Goal: Transaction & Acquisition: Purchase product/service

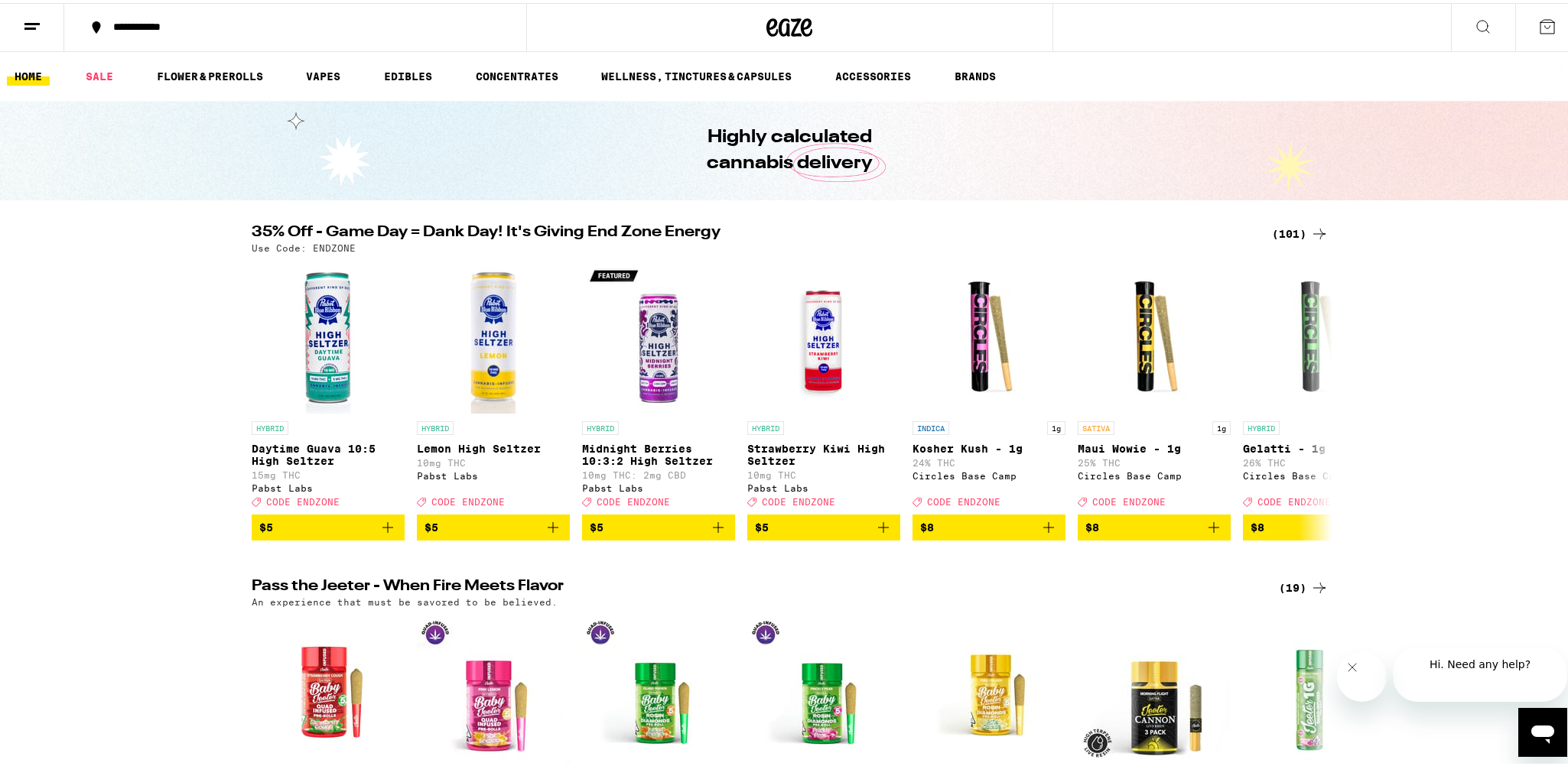
click at [1286, 240] on div "Use Code: ENDZONE" at bounding box center [790, 245] width 1077 height 10
click at [1293, 226] on div "(101)" at bounding box center [1300, 231] width 57 height 18
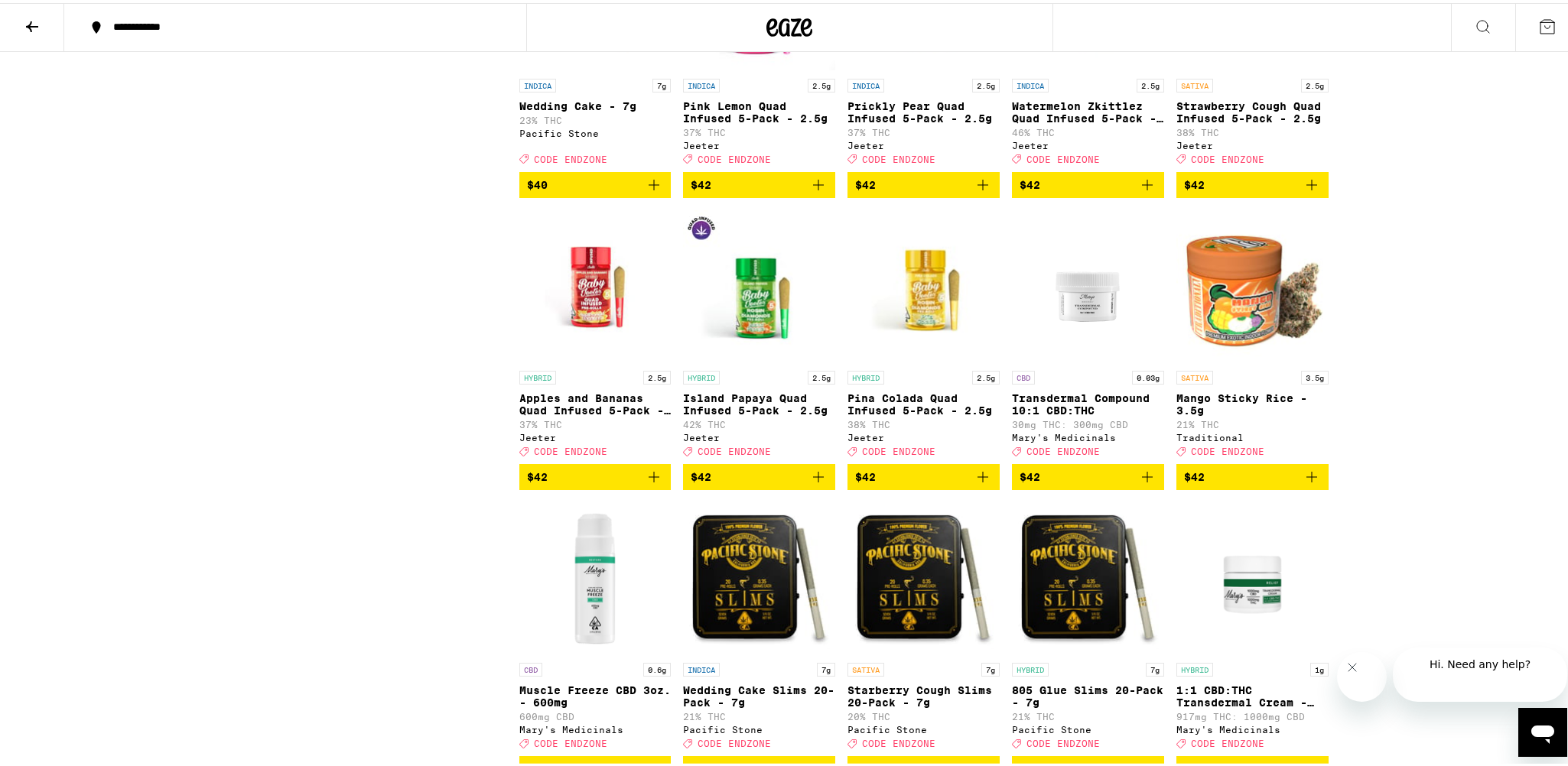
scroll to position [5276, 0]
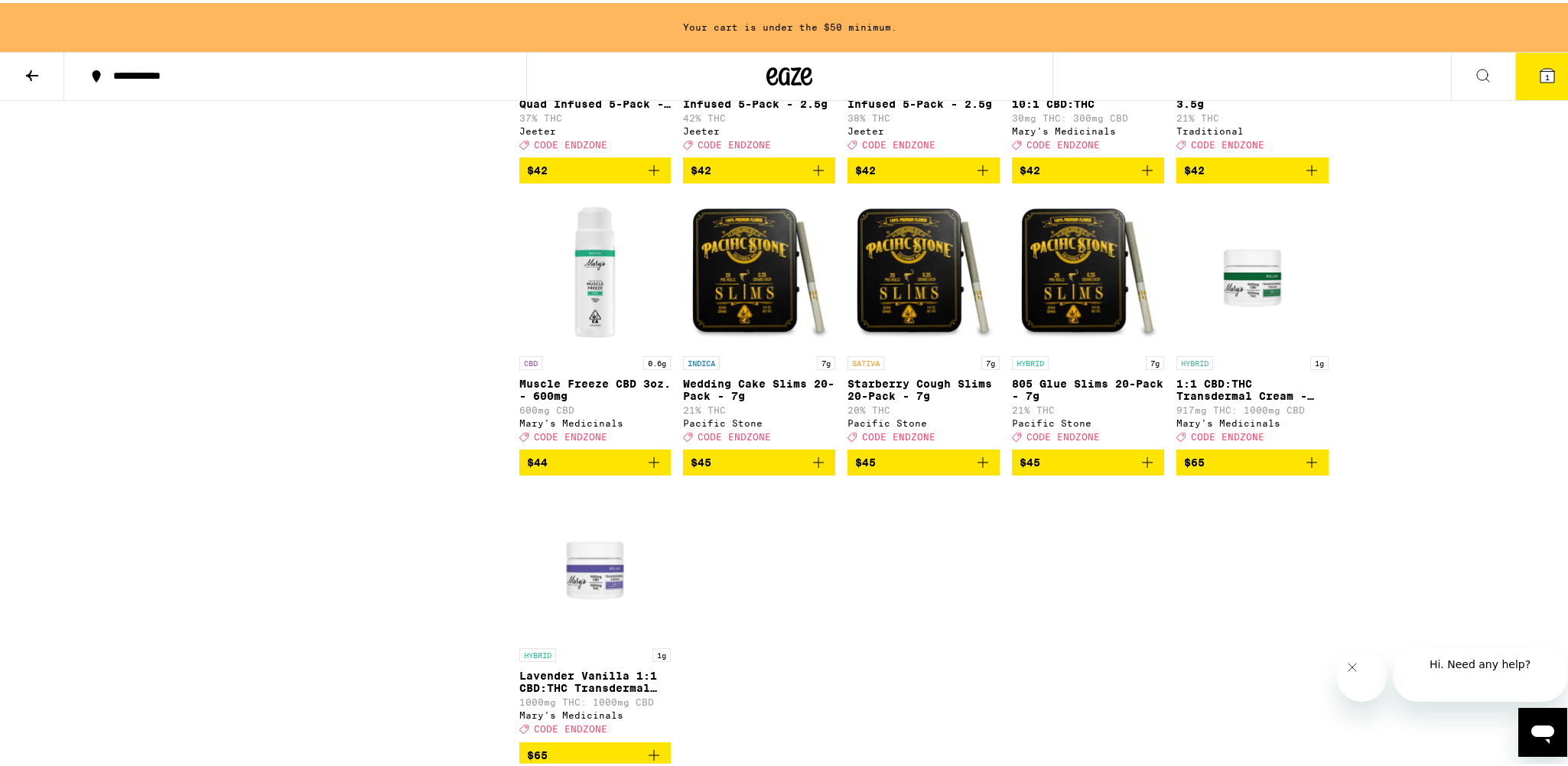
scroll to position [5937, 0]
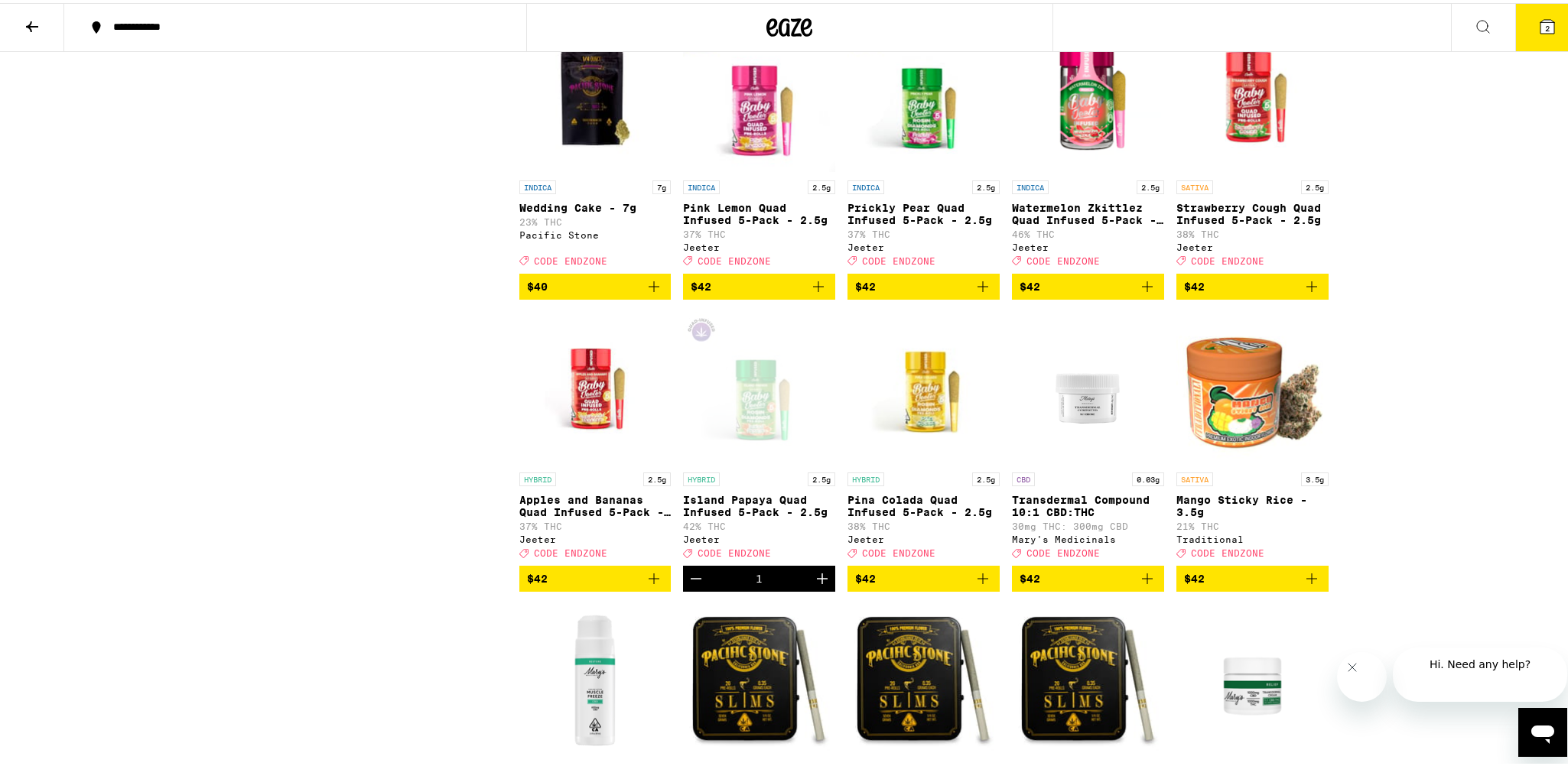
scroll to position [5047, 0]
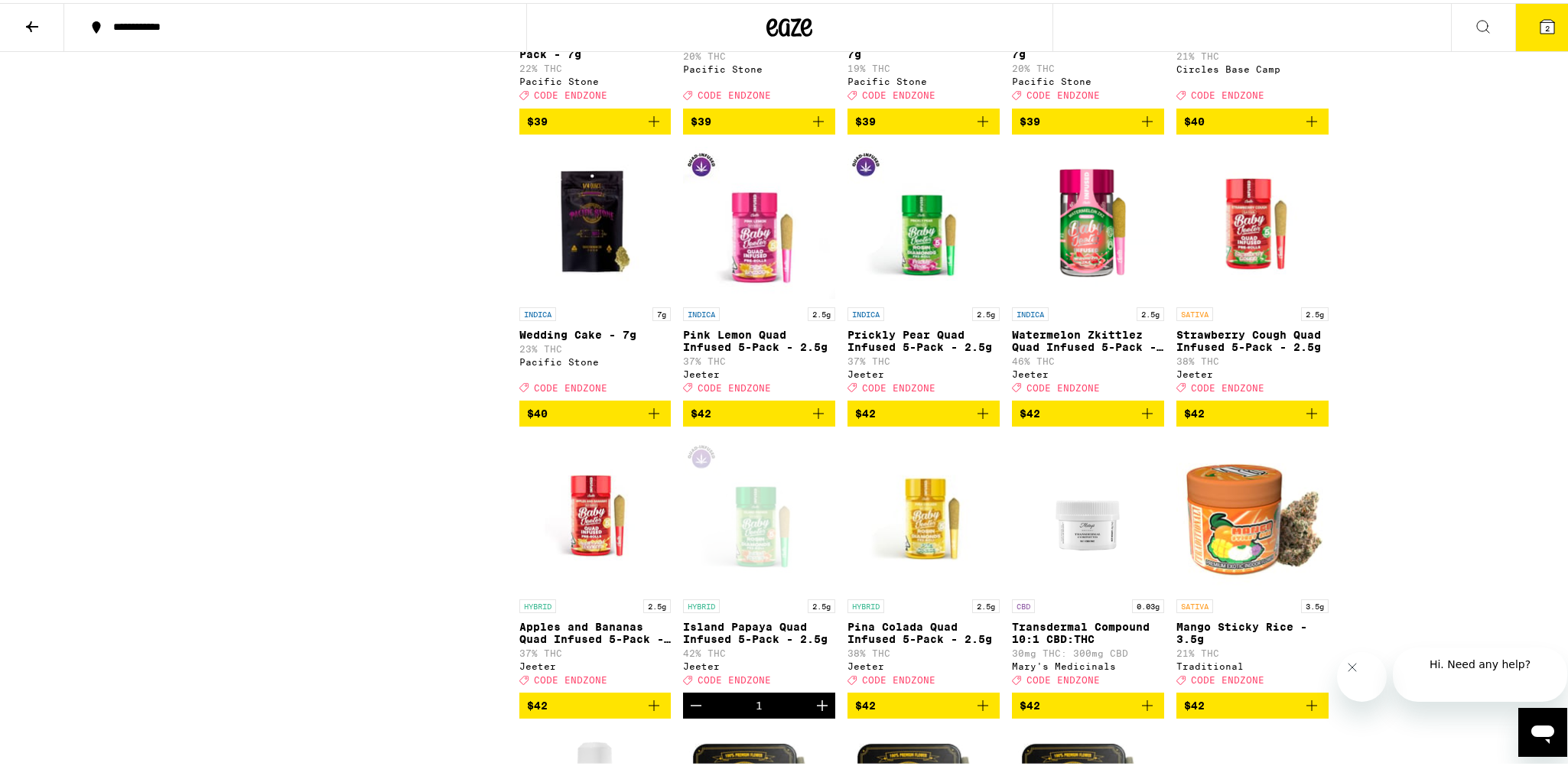
click at [1526, 18] on button "2" at bounding box center [1548, 25] width 65 height 48
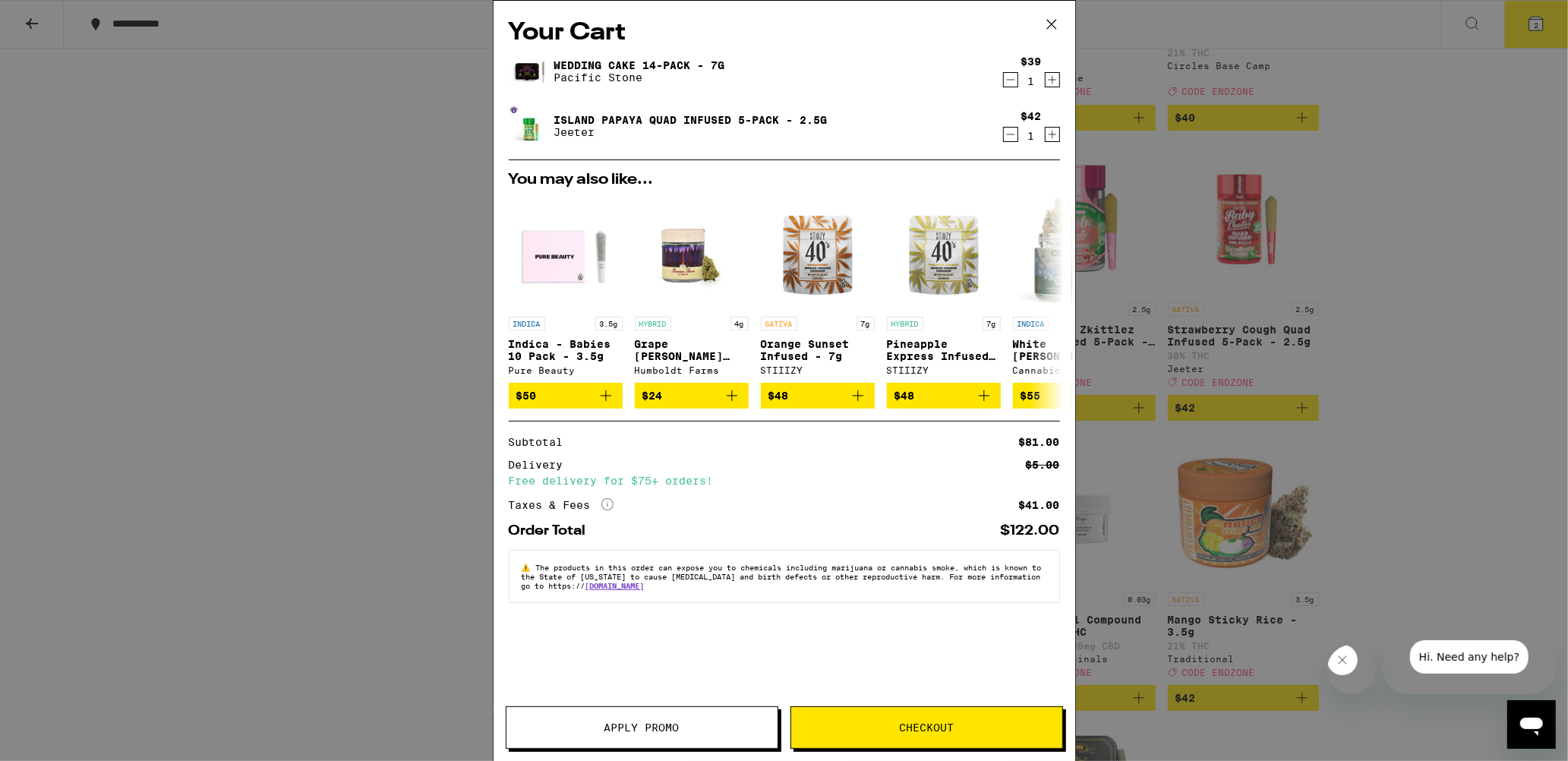
click at [690, 743] on button "Apply Promo" at bounding box center [642, 728] width 273 height 43
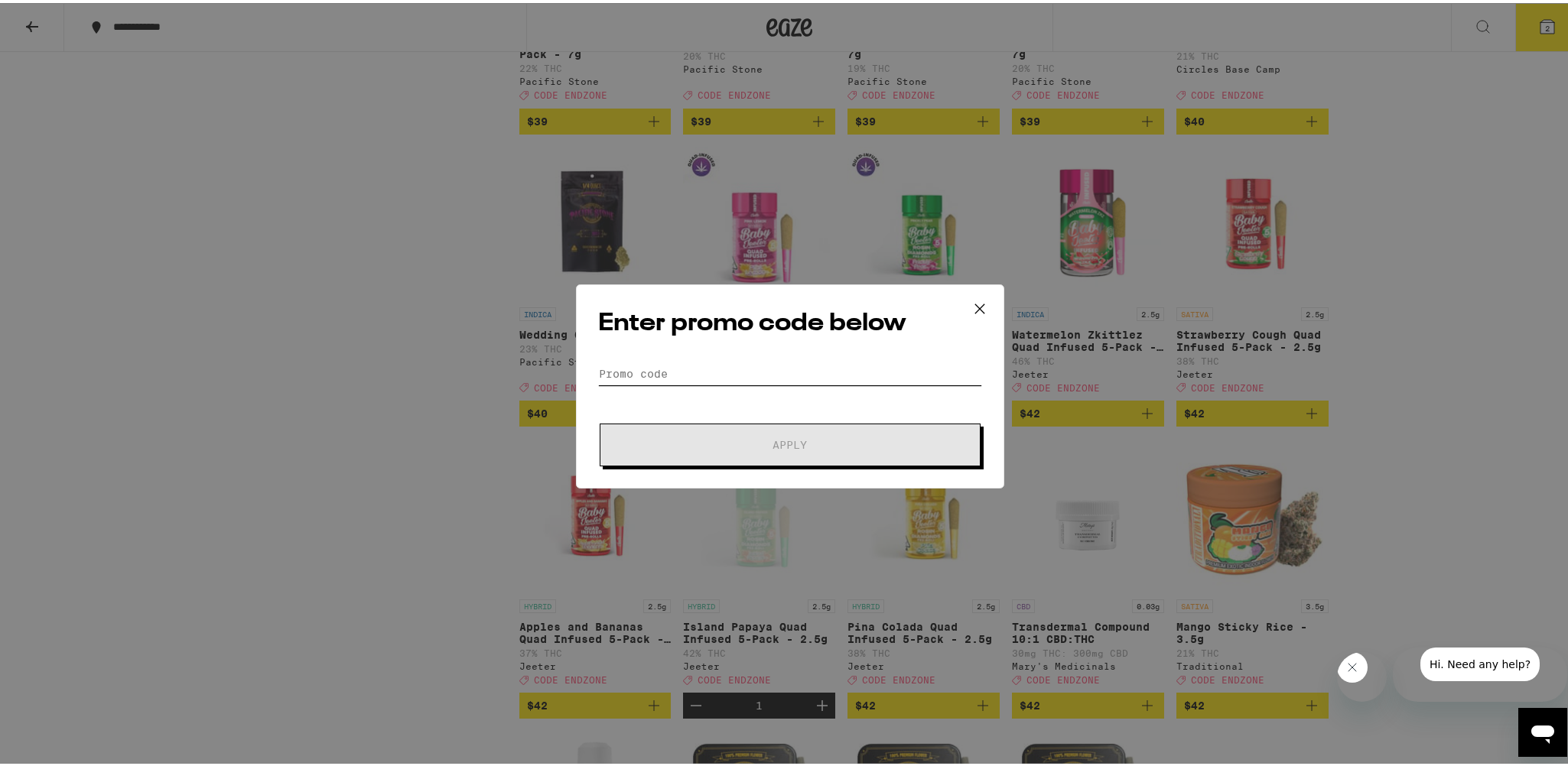
click at [807, 366] on input "Promo Code" at bounding box center [790, 371] width 384 height 23
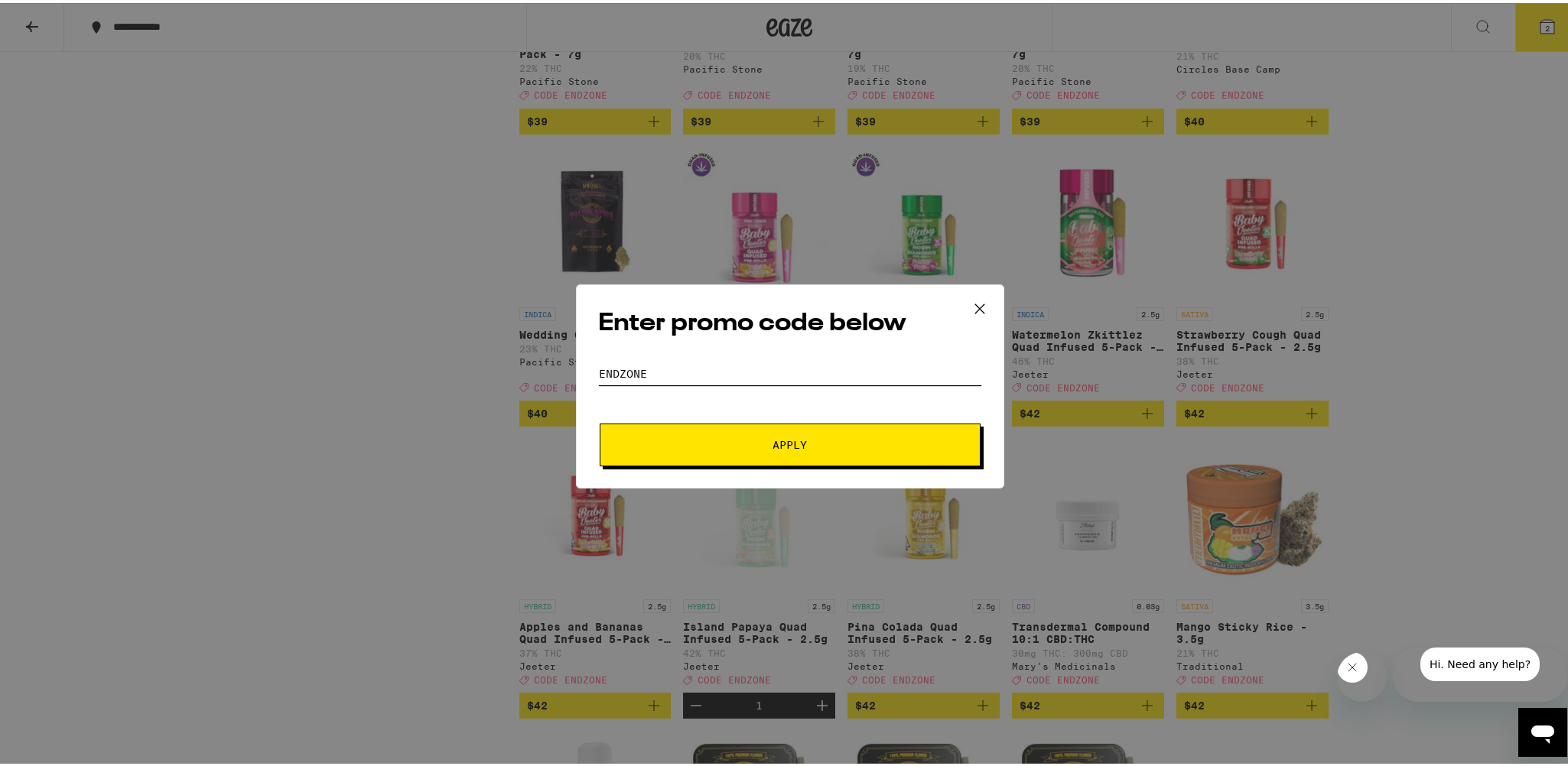
type input "endzone"
click at [600, 421] on button "Apply" at bounding box center [790, 442] width 381 height 43
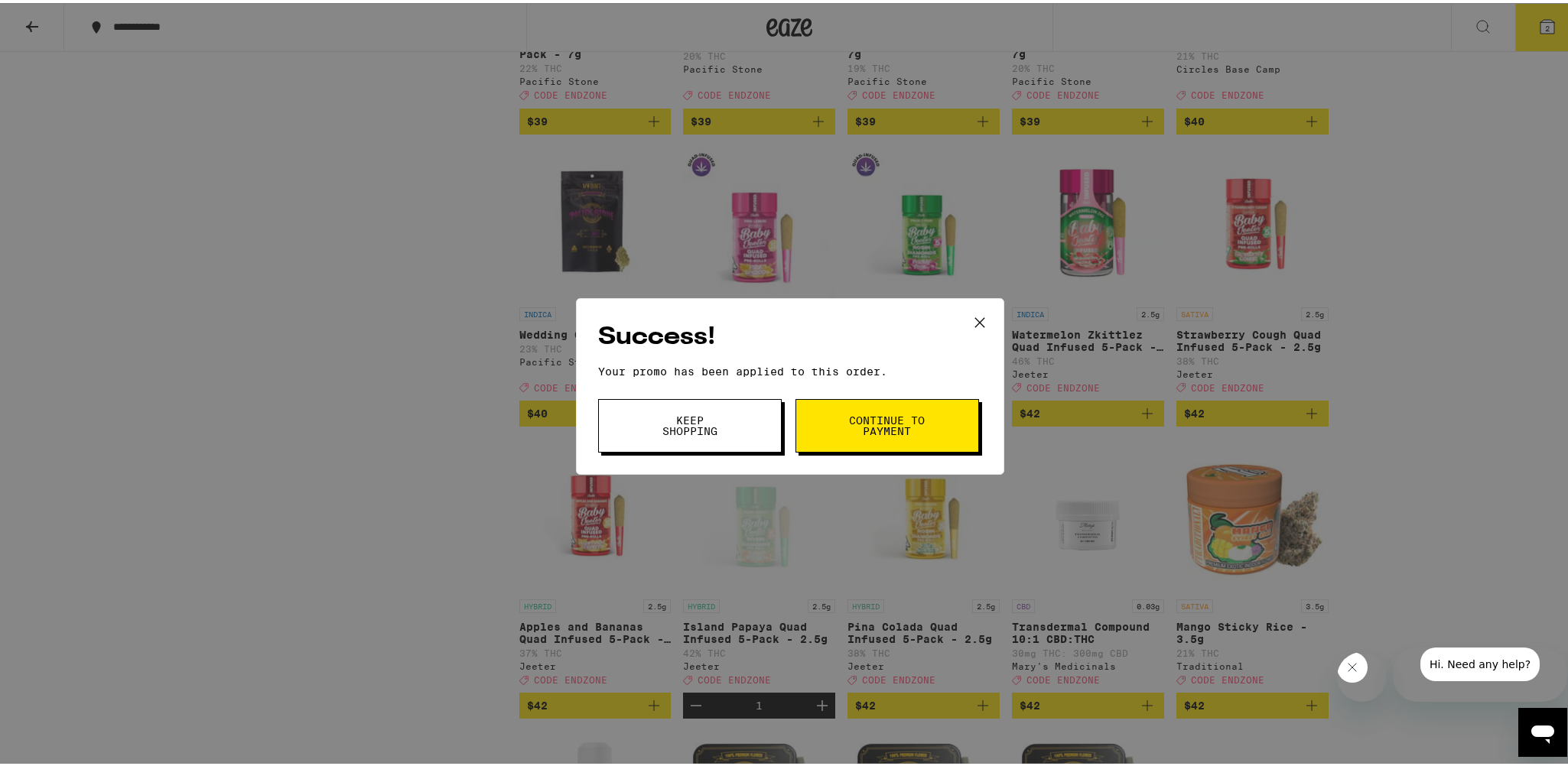
click at [899, 412] on span "Continue to payment" at bounding box center [887, 423] width 78 height 22
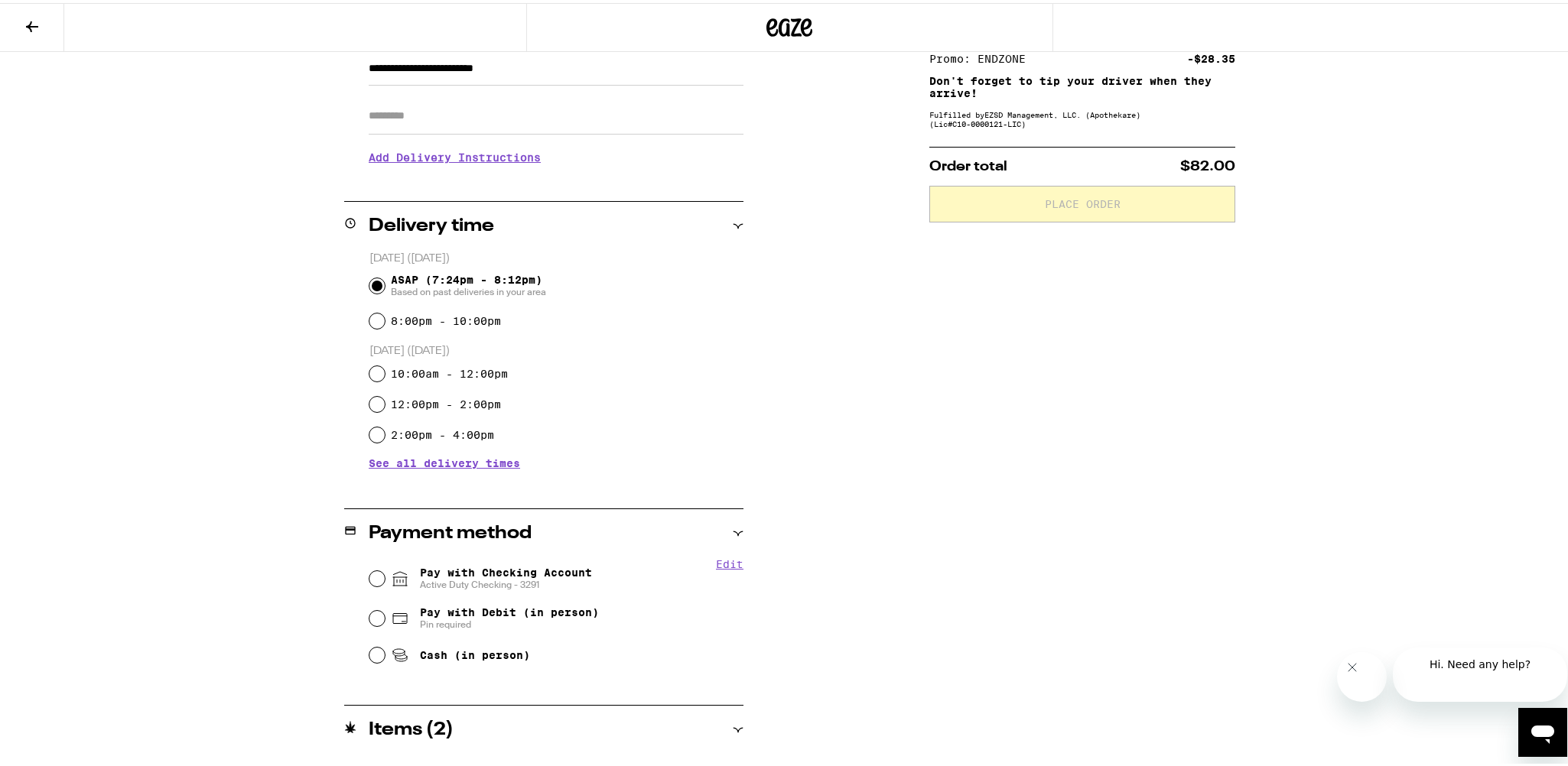
scroll to position [341, 0]
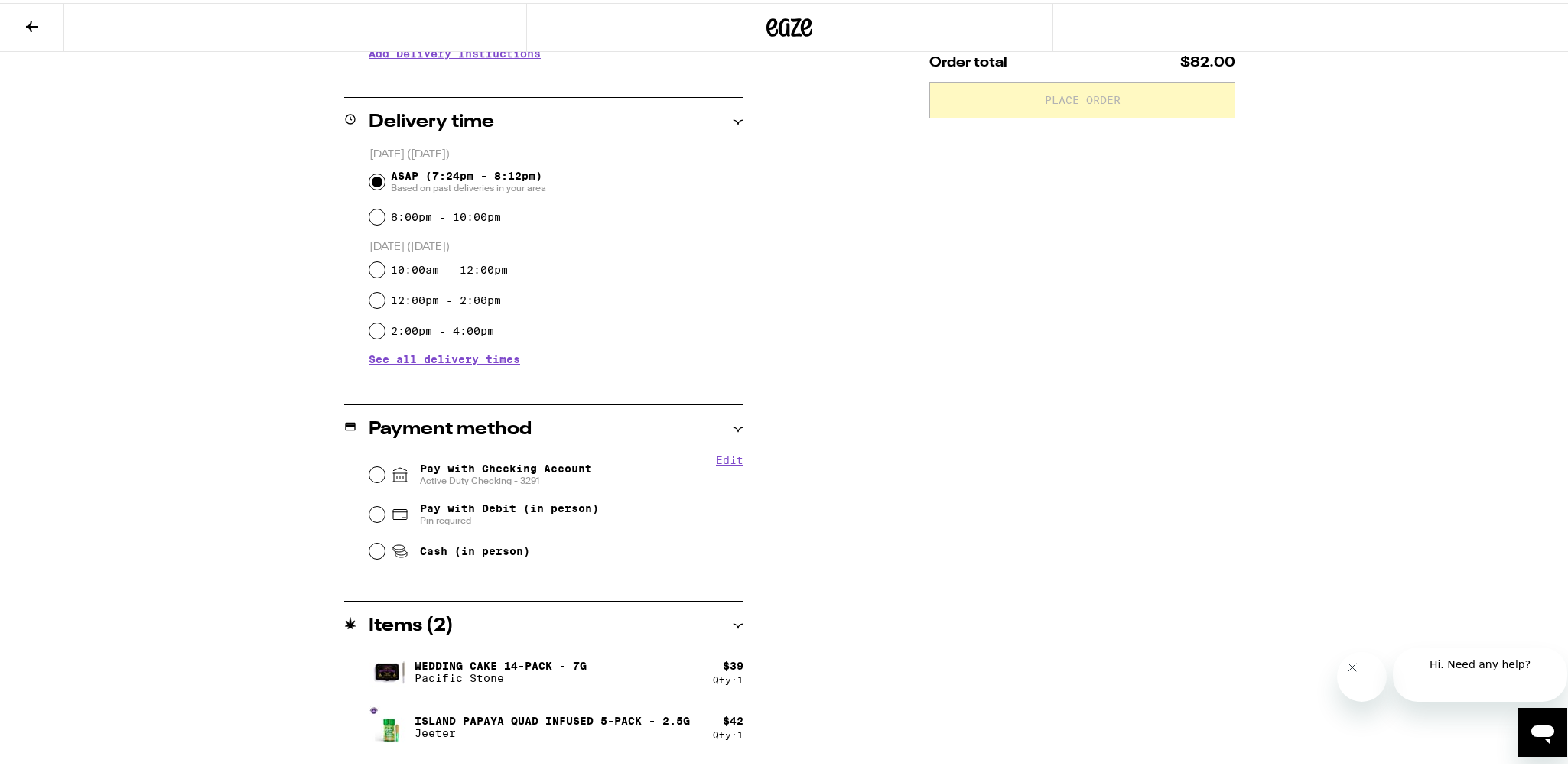
click at [587, 478] on span "Active Duty Checking - 3291" at bounding box center [506, 478] width 172 height 12
click at [385, 478] on input "Pay with Checking Account Active Duty Checking - 3291" at bounding box center [377, 472] width 15 height 15
radio input "true"
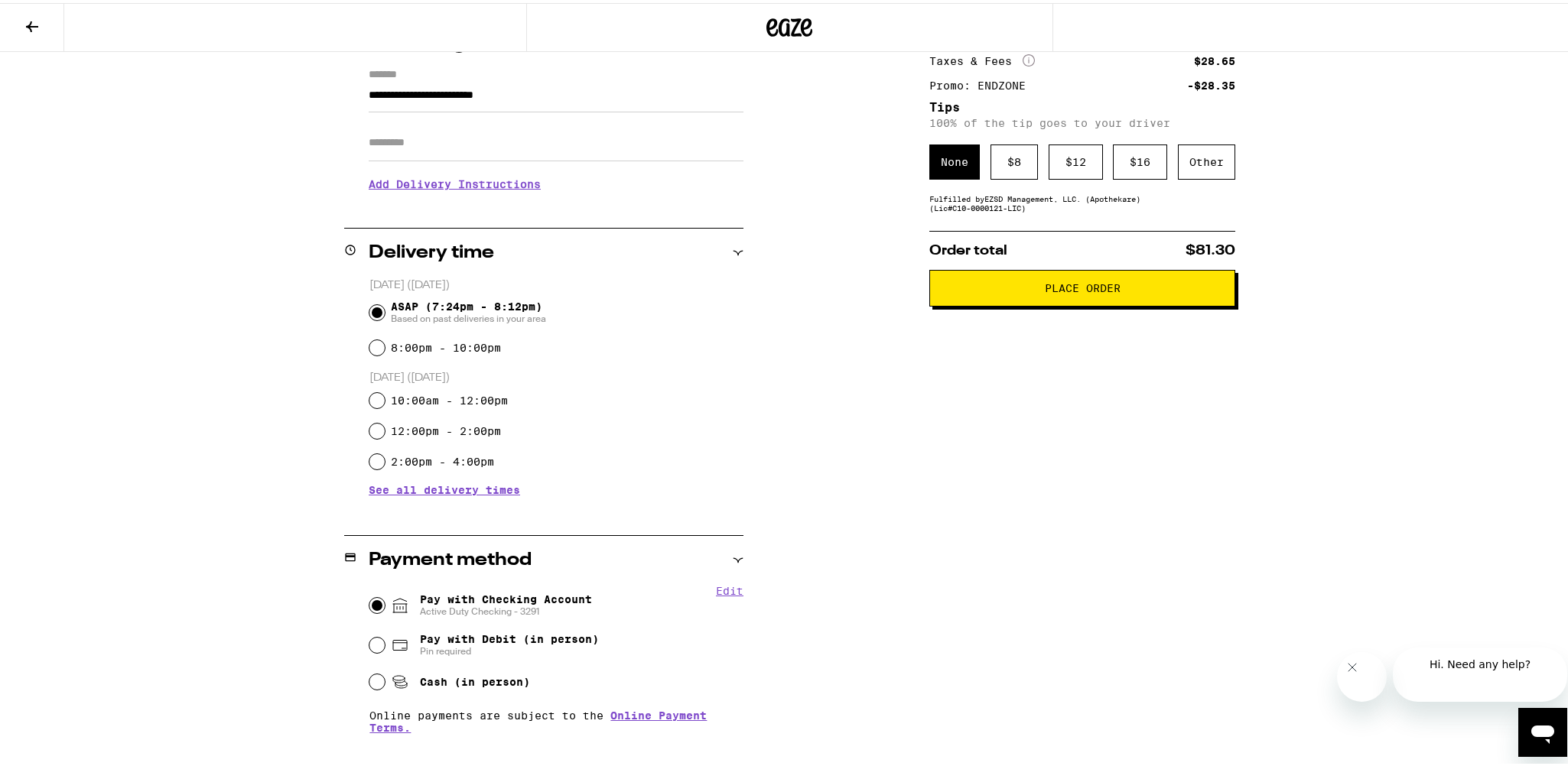
scroll to position [92, 0]
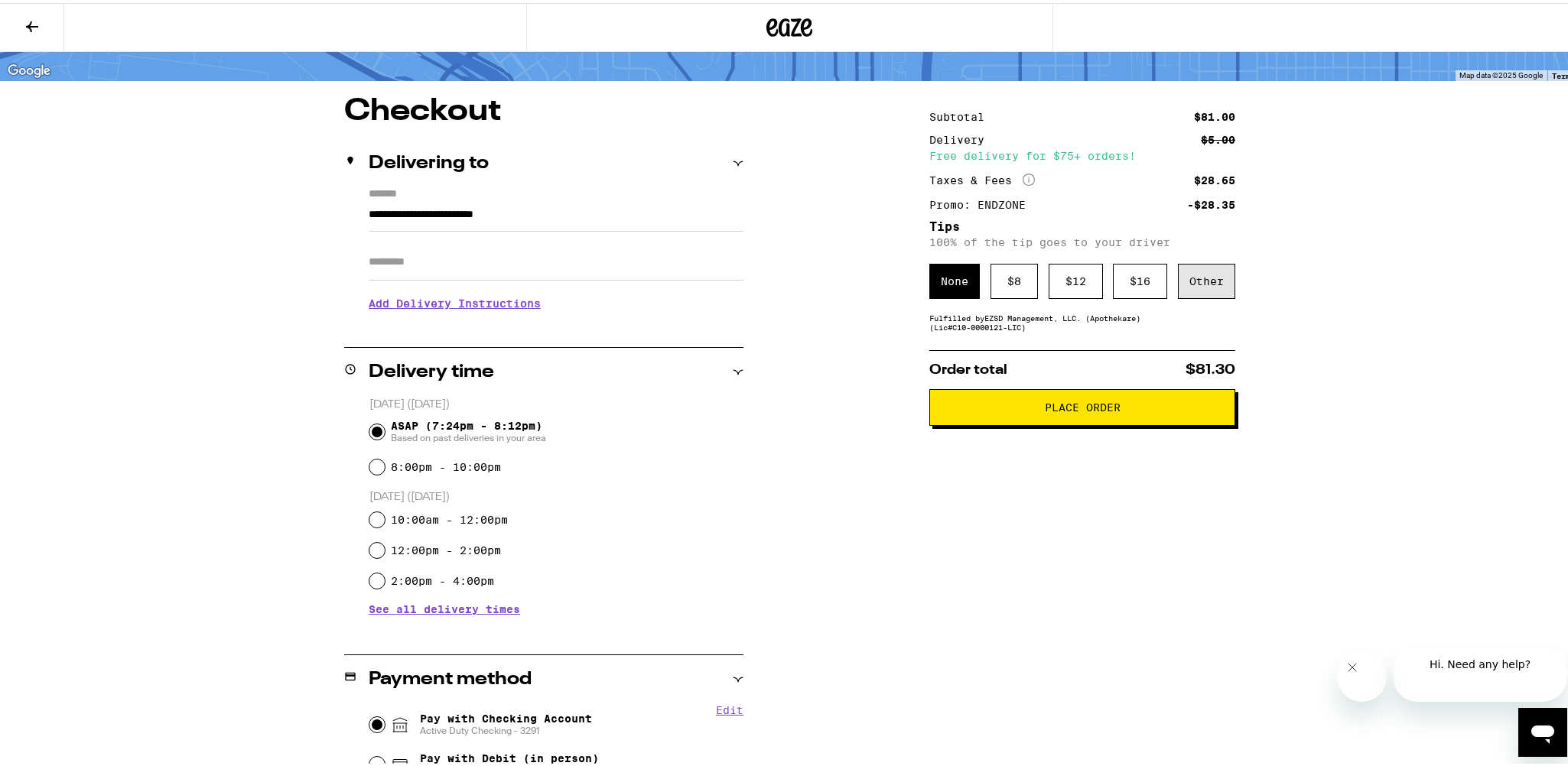
click at [1189, 287] on div "Other" at bounding box center [1206, 278] width 58 height 35
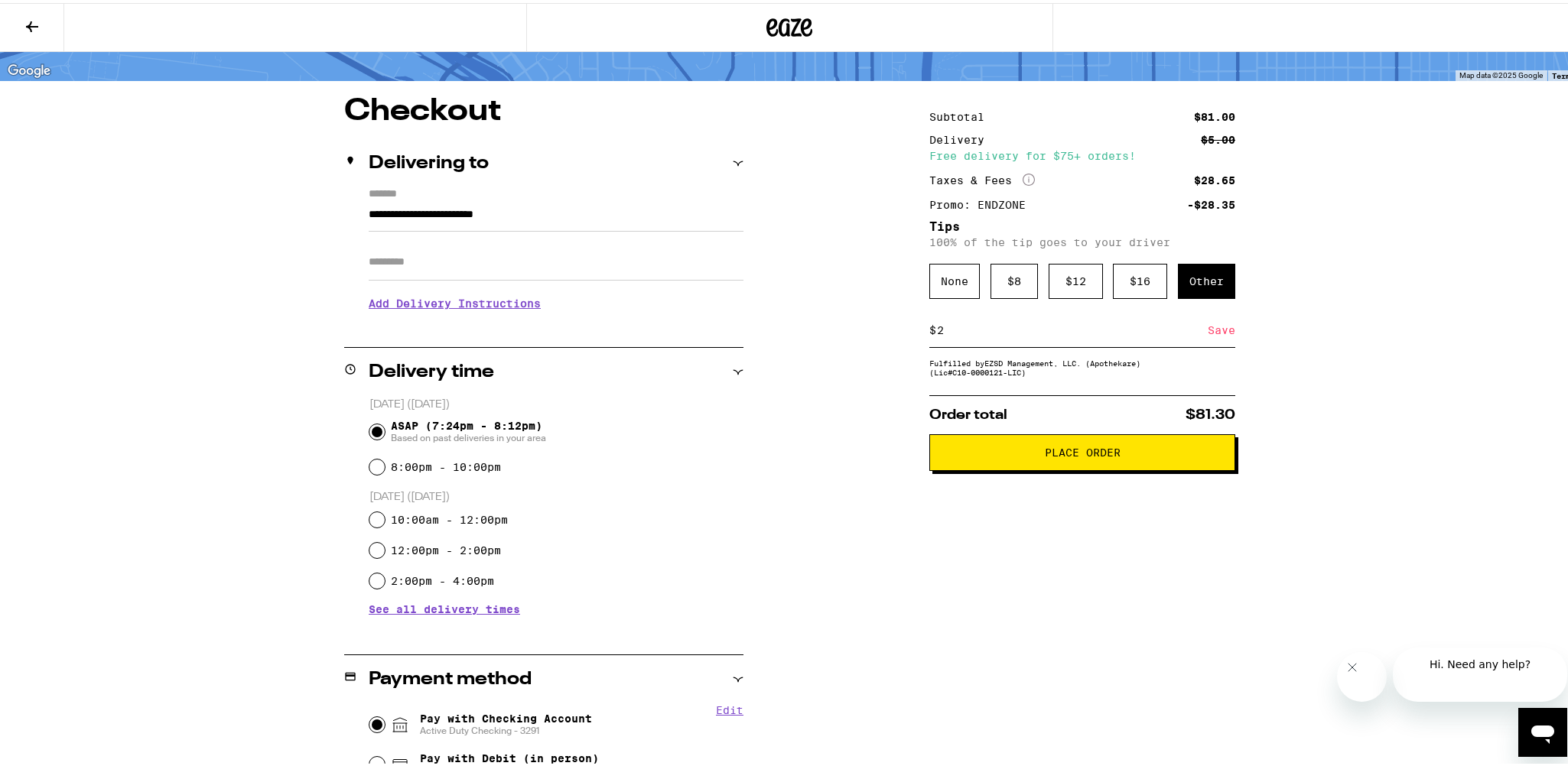
type input "2"
click at [1211, 343] on div "Save" at bounding box center [1222, 328] width 28 height 34
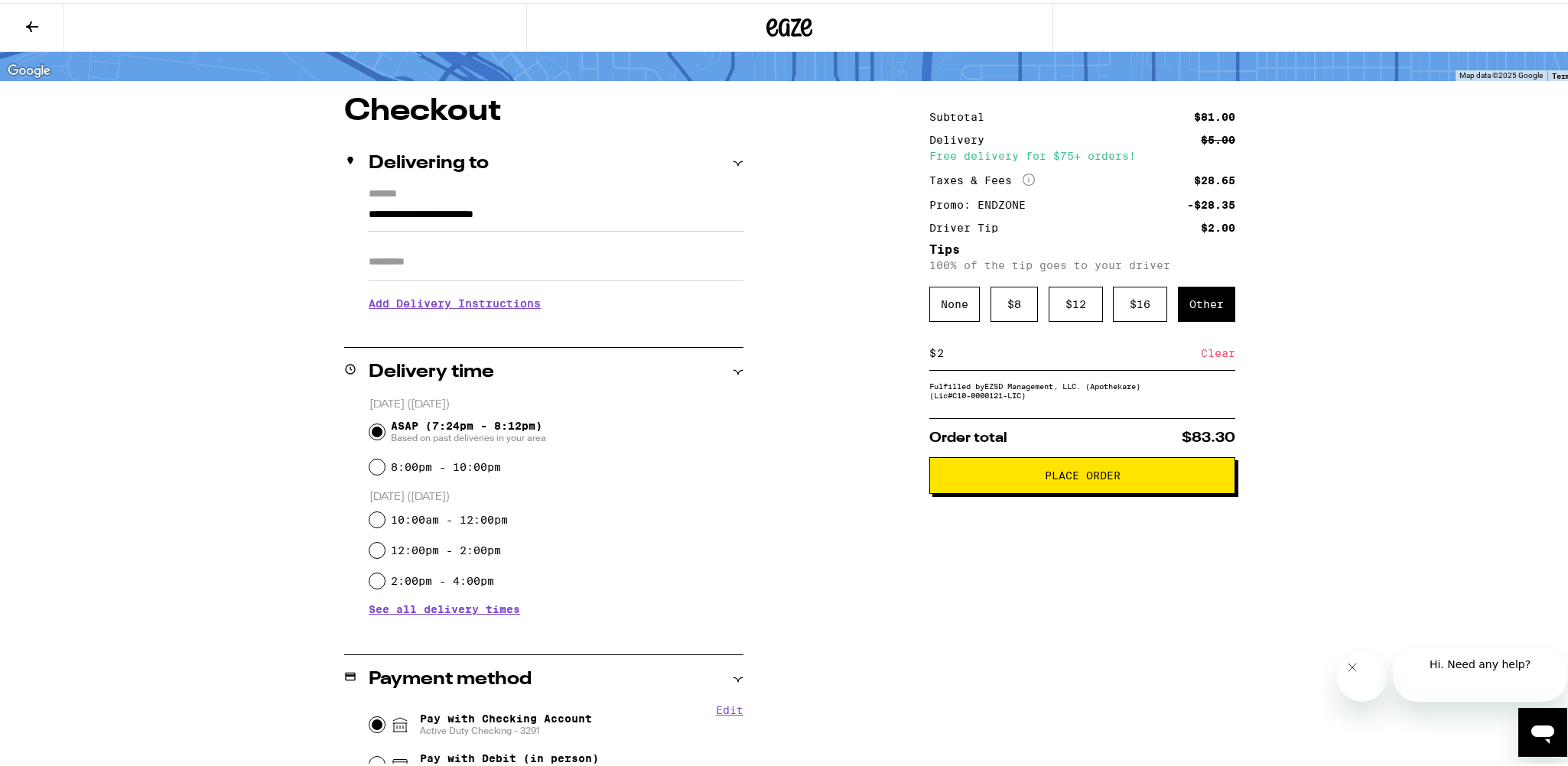
click at [1156, 491] on button "Place Order" at bounding box center [1083, 473] width 306 height 37
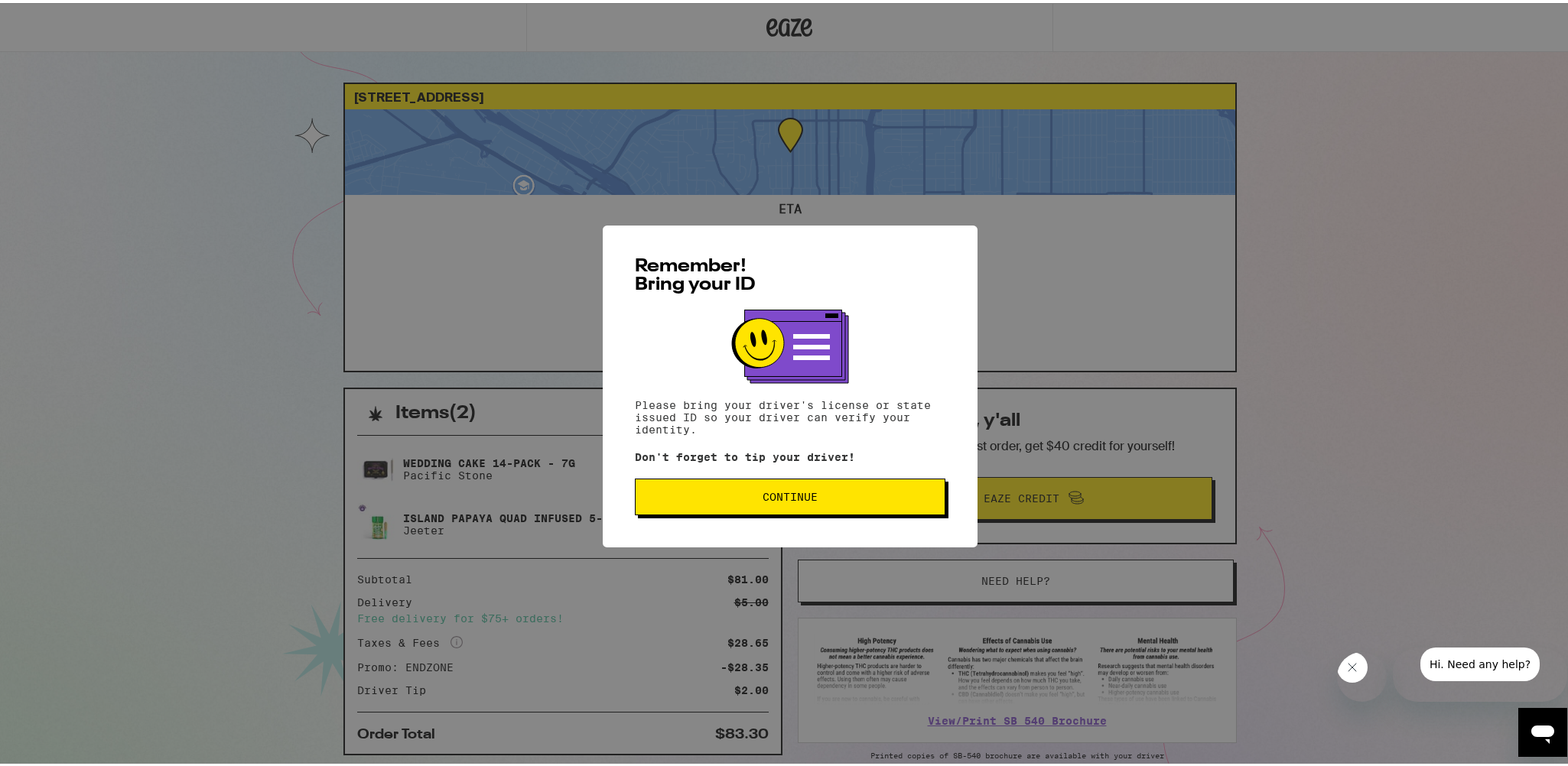
click at [818, 499] on span "Continue" at bounding box center [790, 494] width 285 height 11
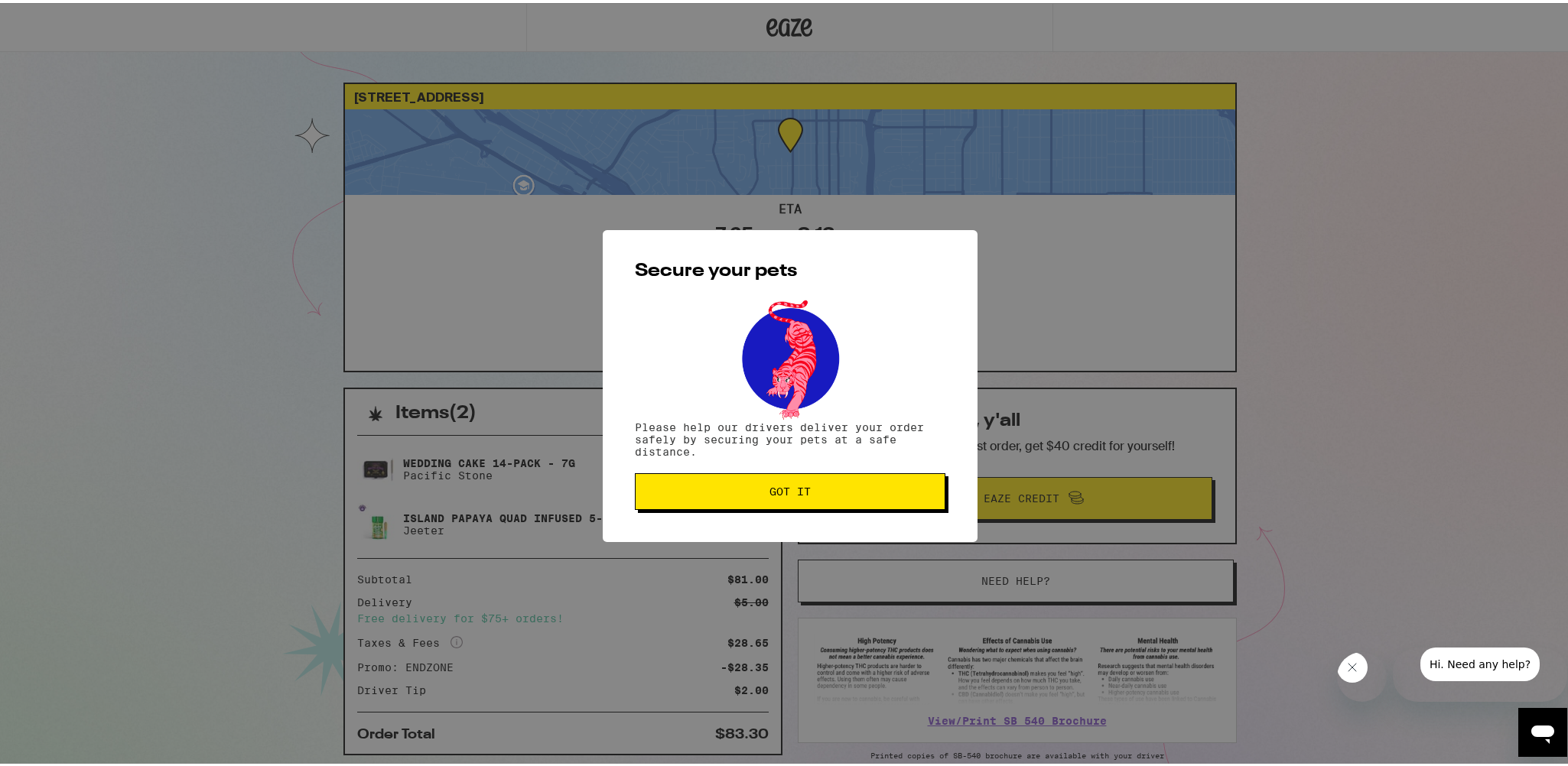
click at [796, 485] on button "Got it" at bounding box center [790, 488] width 311 height 37
